Goal: Task Accomplishment & Management: Manage account settings

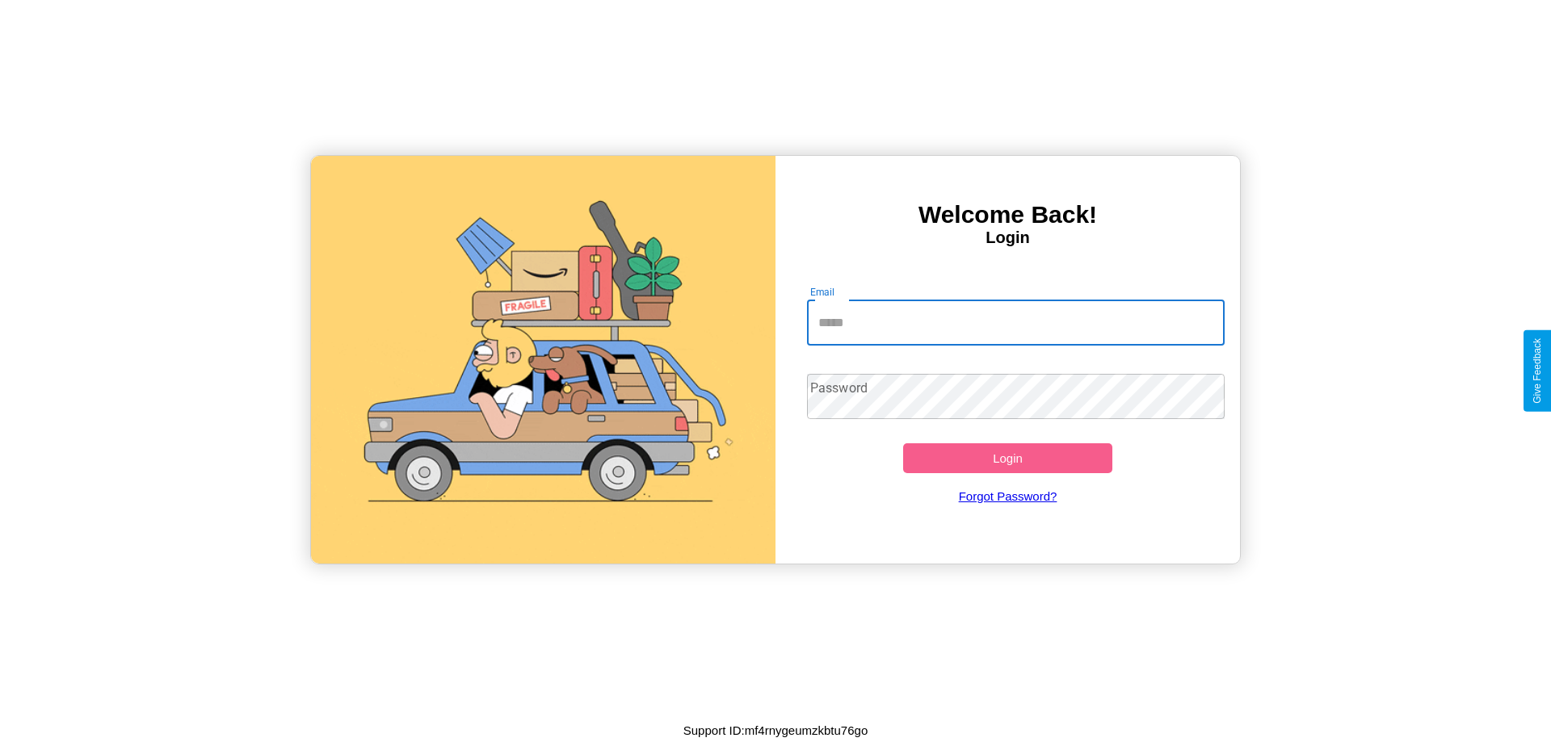
click at [1015, 322] on input "Email" at bounding box center [1016, 322] width 418 height 45
type input "**********"
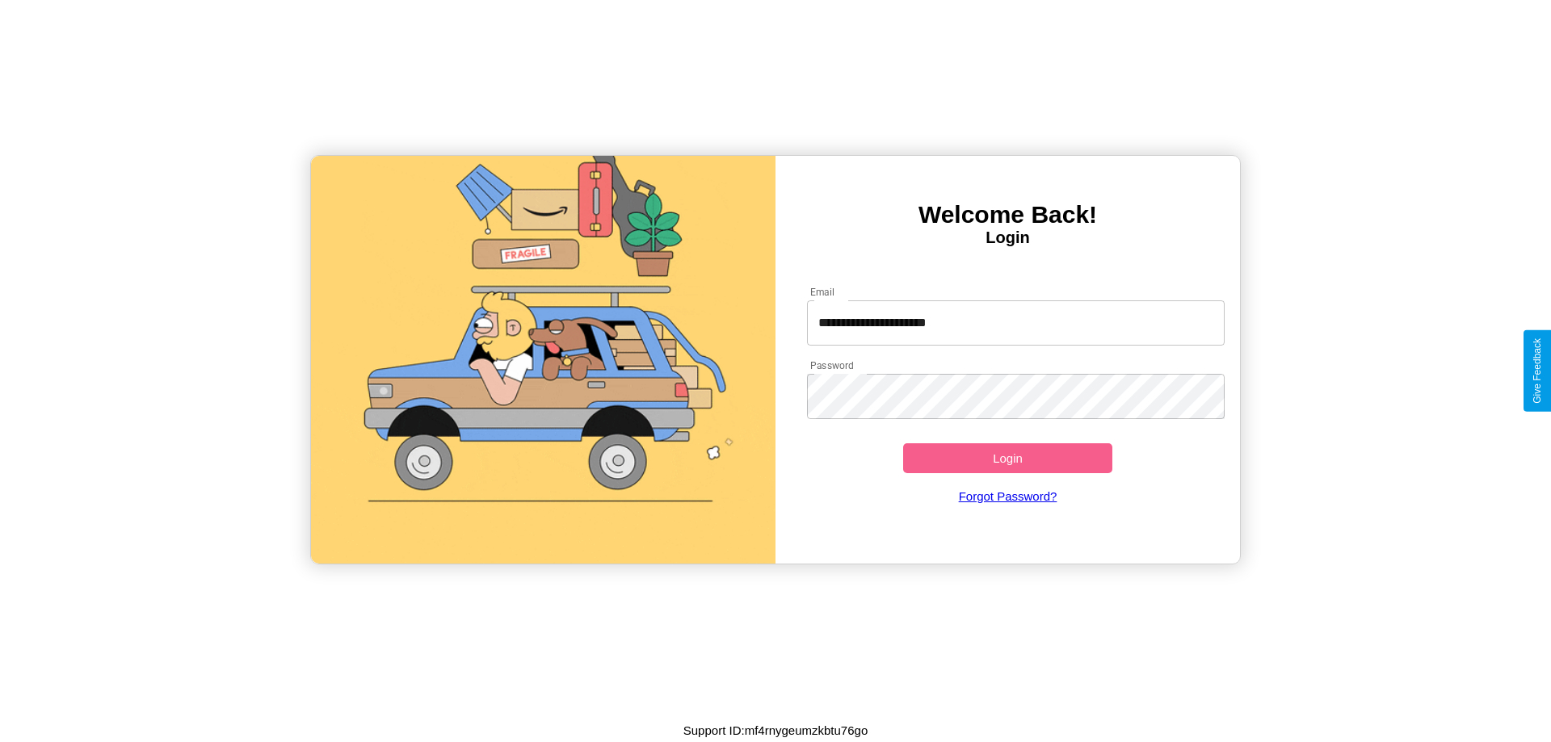
click at [1007, 458] on button "Login" at bounding box center [1007, 458] width 209 height 30
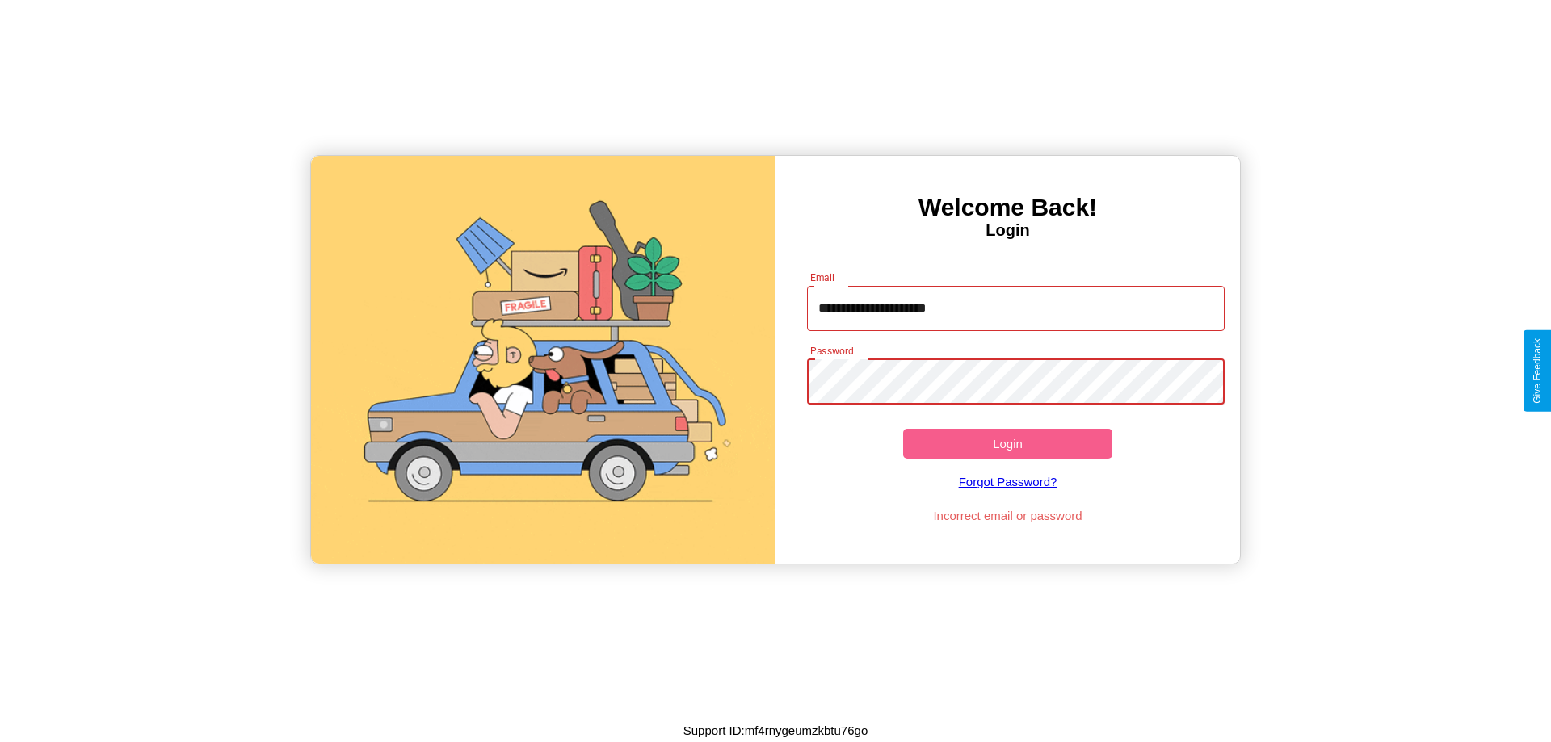
click at [1007, 443] on button "Login" at bounding box center [1007, 444] width 209 height 30
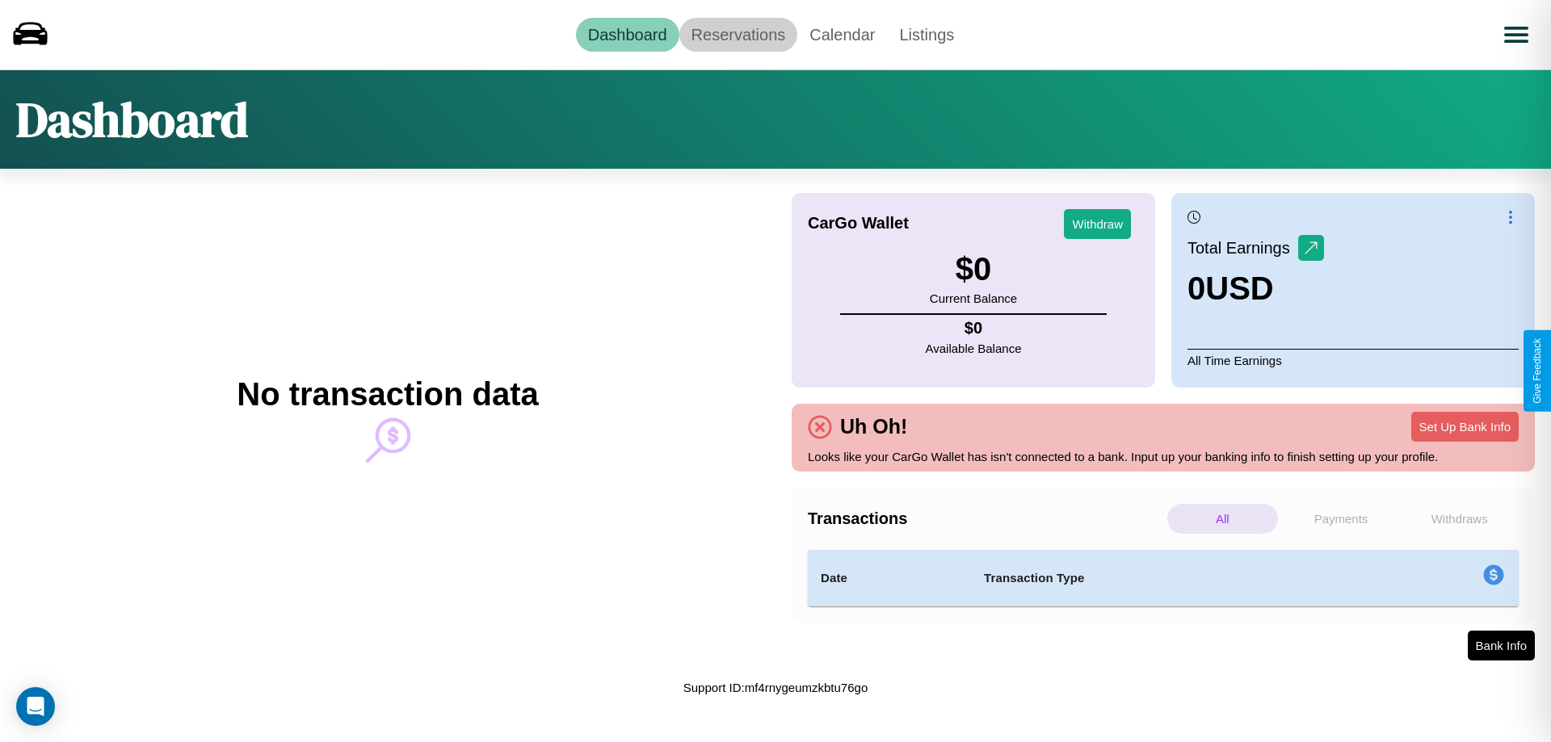
click at [737, 34] on link "Reservations" at bounding box center [738, 35] width 119 height 34
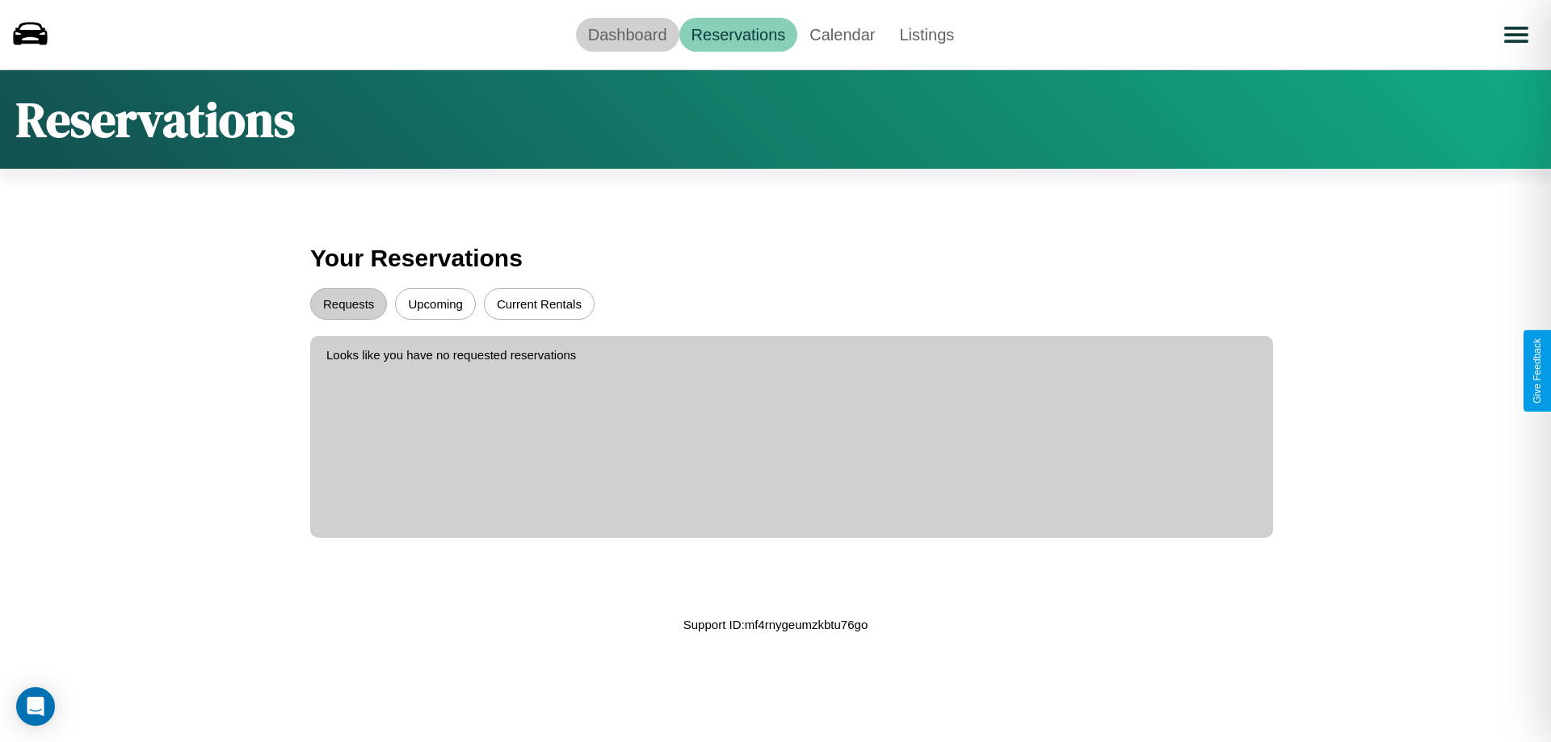
click at [627, 34] on link "Dashboard" at bounding box center [627, 35] width 103 height 34
